Goal: Find specific page/section: Find specific page/section

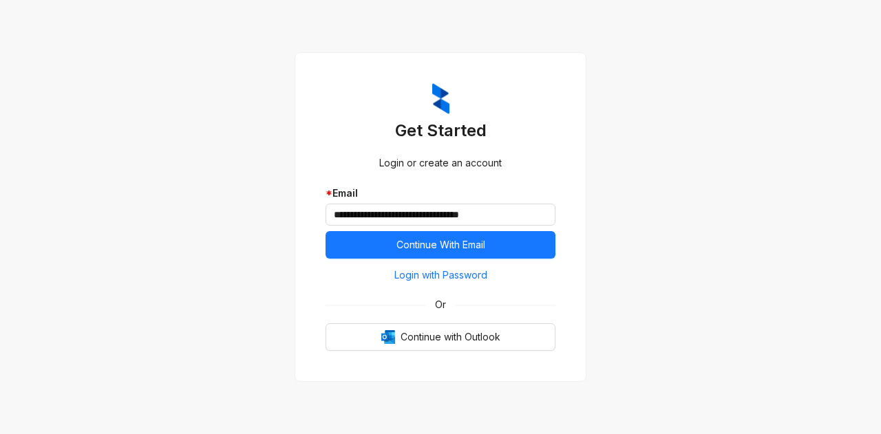
type input "**********"
click at [326, 231] on button "Continue With Email" at bounding box center [441, 245] width 230 height 28
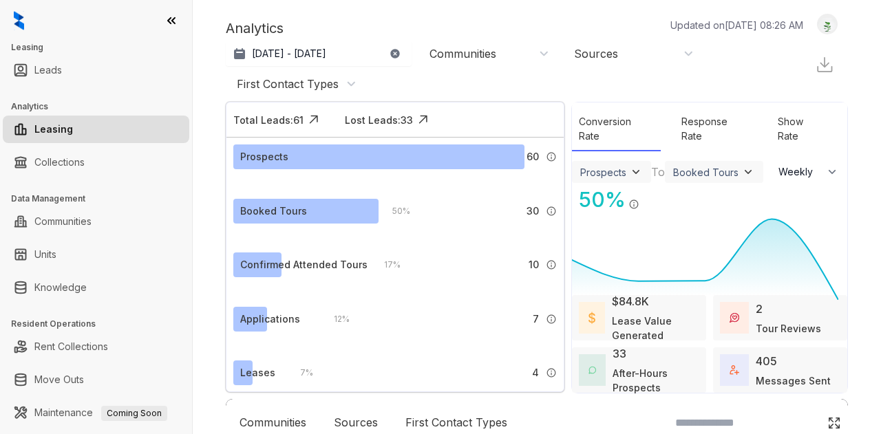
select select "******"
click at [62, 72] on link "Leads" at bounding box center [48, 70] width 28 height 28
click at [62, 66] on link "Leads" at bounding box center [48, 70] width 28 height 28
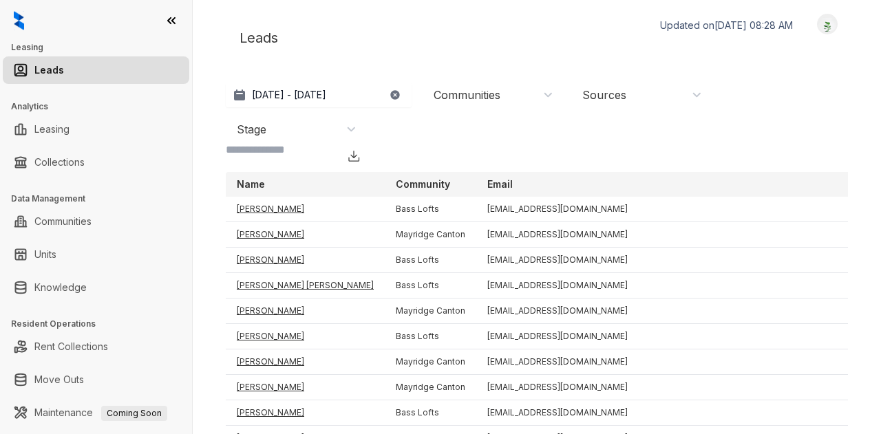
drag, startPoint x: 518, startPoint y: 108, endPoint x: 491, endPoint y: 71, distance: 45.8
click at [507, 96] on div "[DATE] - [DATE] [DATE] Last 7 days Last 30 days Month to date Year to date Comm…" at bounding box center [537, 112] width 622 height 58
click at [491, 71] on div "Leads Updated on [DATE] 08:28 AM Logout [DATE] - [DATE] [DATE] Last 7 days Last…" at bounding box center [537, 203] width 622 height 379
click at [486, 94] on div "Communities" at bounding box center [467, 94] width 67 height 15
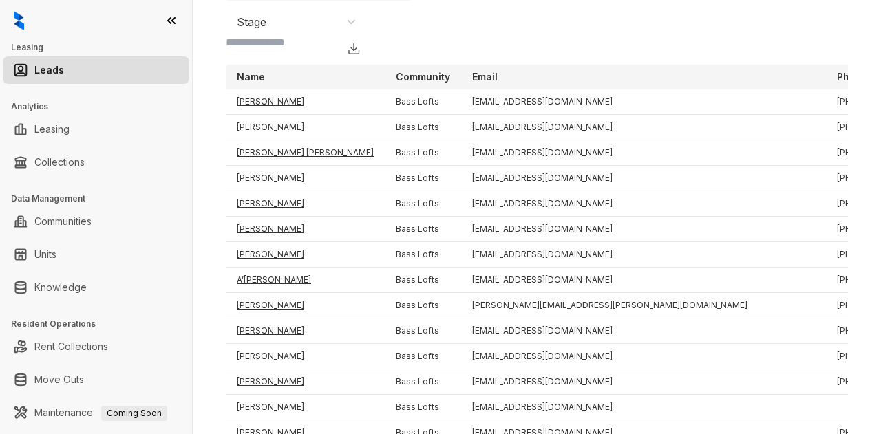
scroll to position [138, 0]
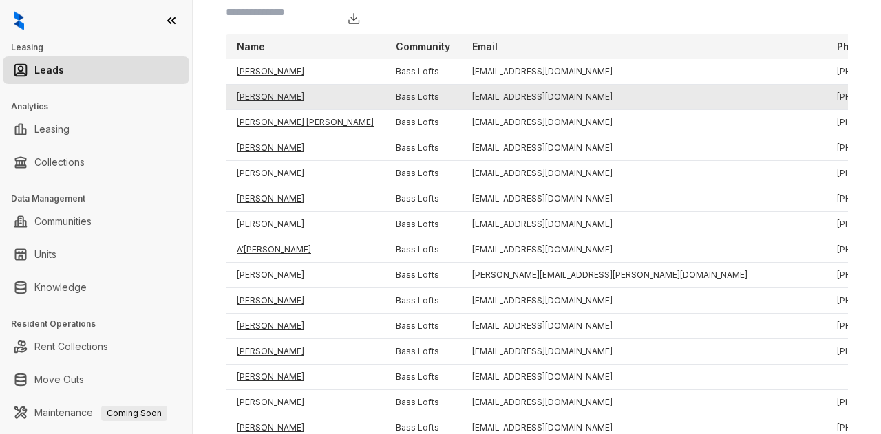
click at [262, 110] on td "[PERSON_NAME]" at bounding box center [305, 97] width 159 height 25
